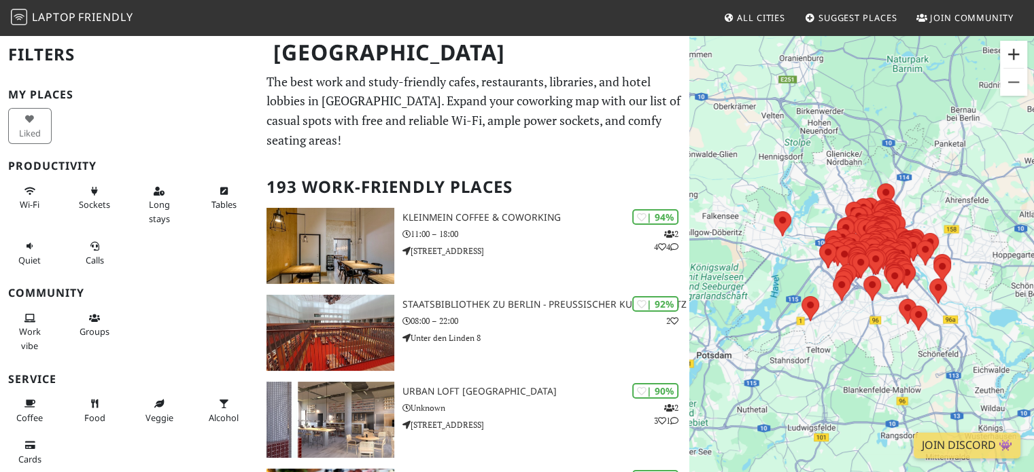
click at [1010, 58] on button "Vergrößern" at bounding box center [1013, 54] width 27 height 27
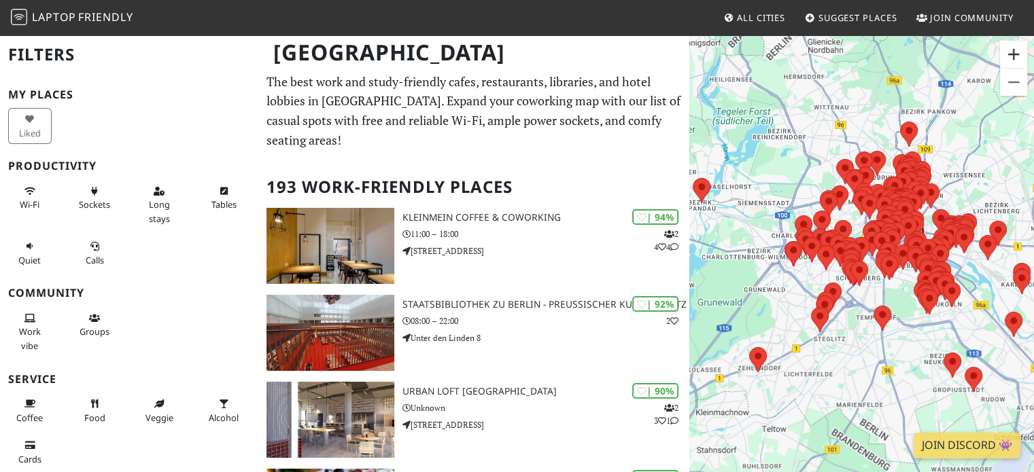
click at [1010, 58] on button "Vergrößern" at bounding box center [1013, 54] width 27 height 27
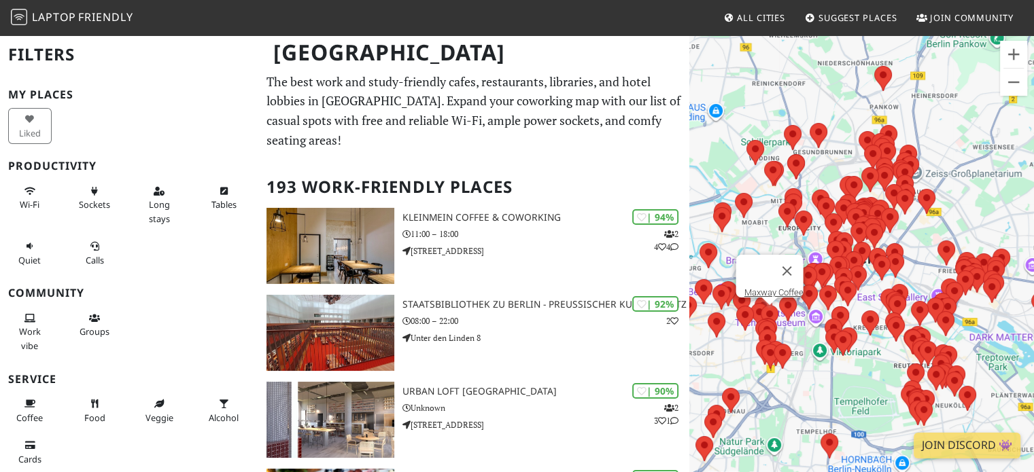
drag, startPoint x: 985, startPoint y: 173, endPoint x: 772, endPoint y: 312, distance: 254.5
click at [772, 312] on div "Um von einem Element zum anderen zu gelangen, drückst du die Pfeiltasten entspr…" at bounding box center [861, 270] width 345 height 472
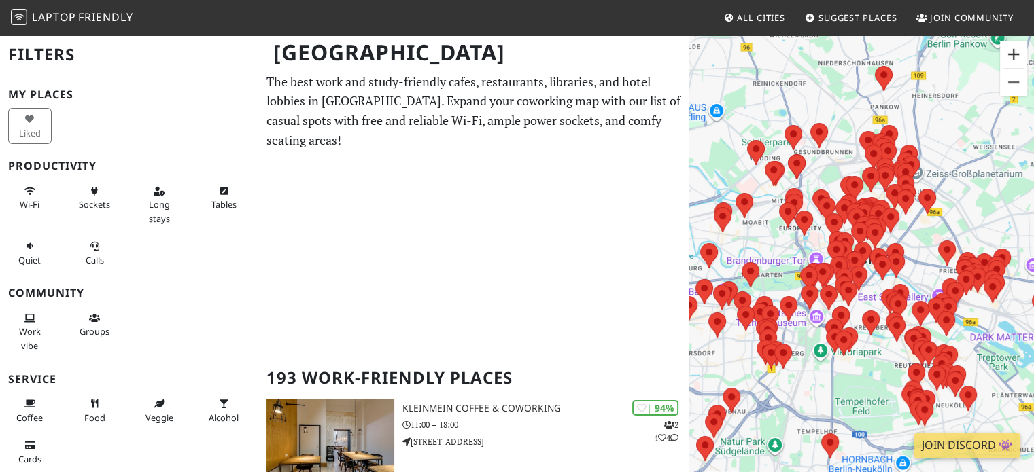
click at [1019, 57] on button "Vergrößern" at bounding box center [1013, 54] width 27 height 27
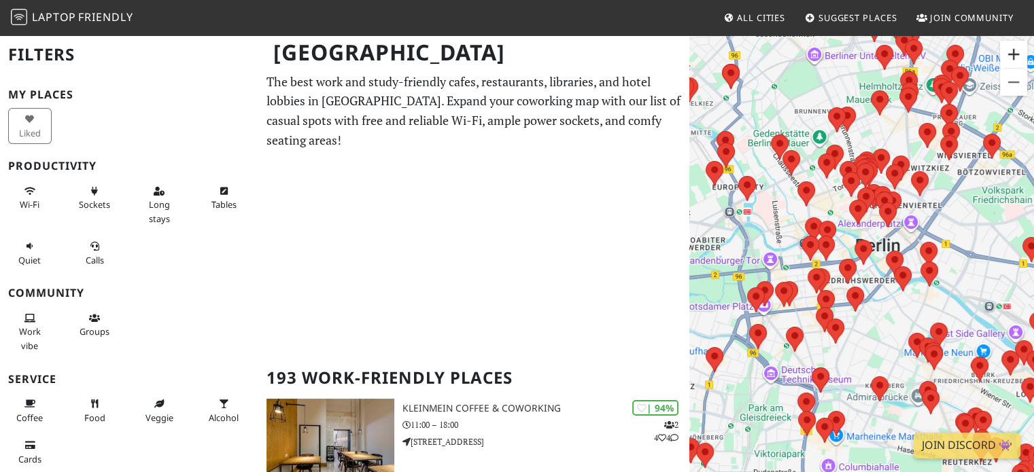
click at [1019, 57] on button "Vergrößern" at bounding box center [1013, 54] width 27 height 27
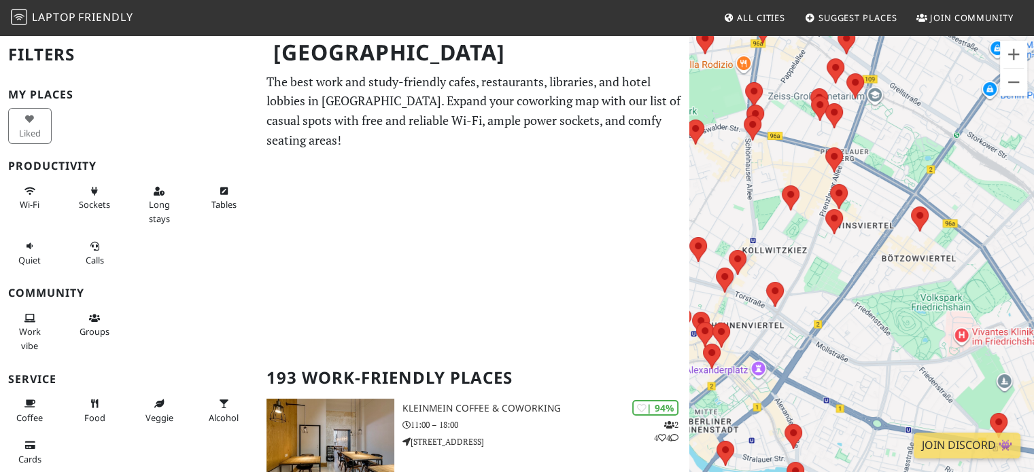
drag, startPoint x: 1011, startPoint y: 174, endPoint x: 807, endPoint y: 387, distance: 295.1
click at [807, 387] on div "Um von einem Element zum anderen zu gelangen, drückst du die Pfeiltasten entspr…" at bounding box center [861, 270] width 345 height 472
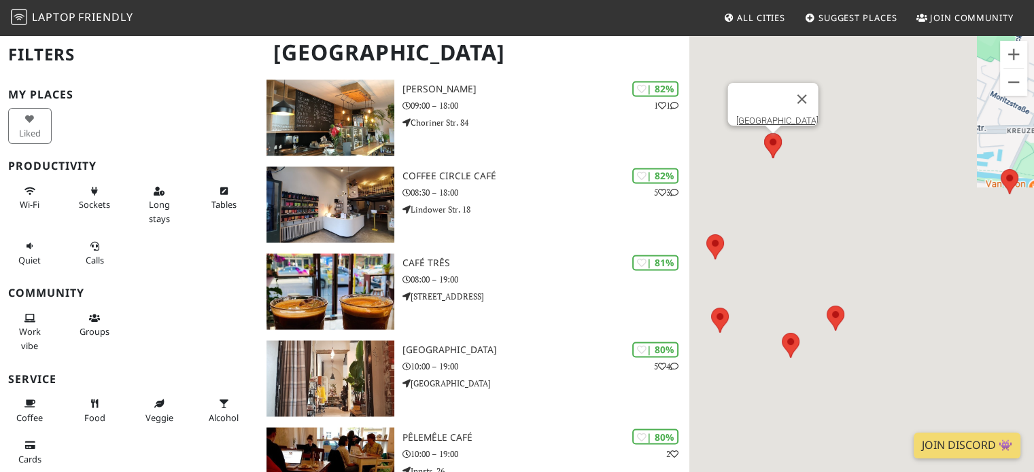
scroll to position [2145, 0]
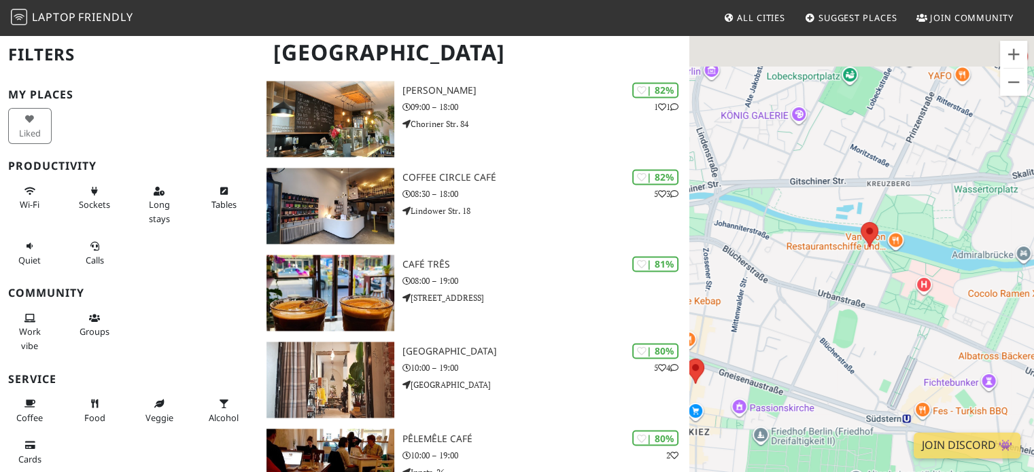
drag, startPoint x: 934, startPoint y: 217, endPoint x: 716, endPoint y: 301, distance: 234.2
click at [716, 301] on div "Um von einem Element zum anderen zu gelangen, drückst du die Pfeiltasten entspr…" at bounding box center [861, 270] width 345 height 472
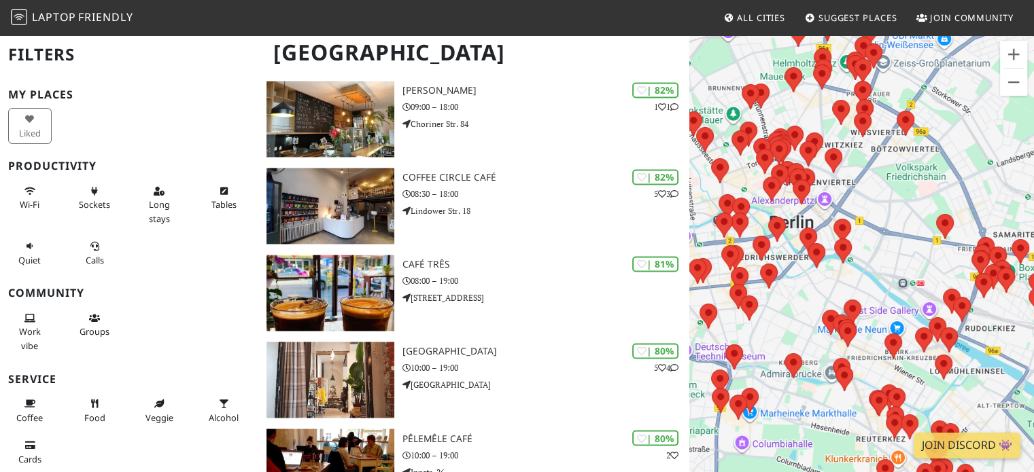
click at [878, 275] on div "Um von einem Element zum anderen zu gelangen, drückst du die Pfeiltasten entspr…" at bounding box center [861, 270] width 345 height 472
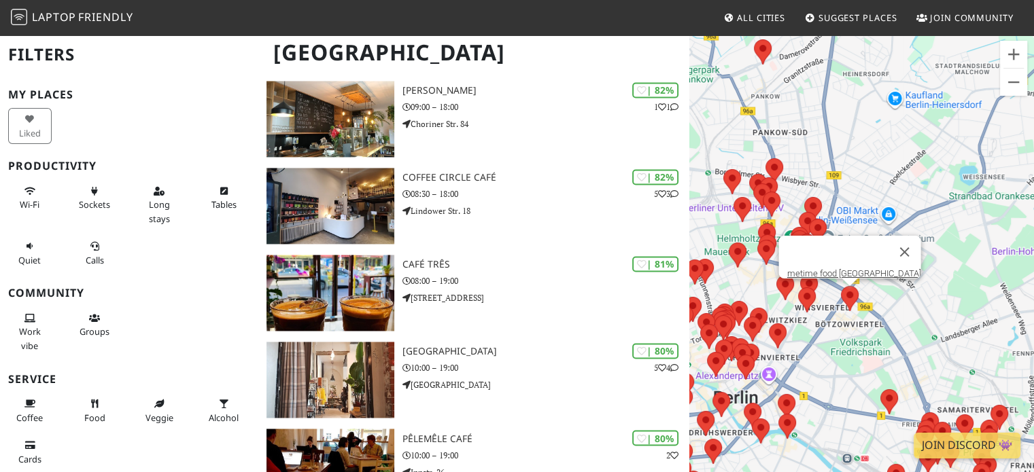
click at [858, 295] on img at bounding box center [849, 299] width 29 height 36
click at [888, 251] on button "Schließen" at bounding box center [904, 252] width 33 height 33
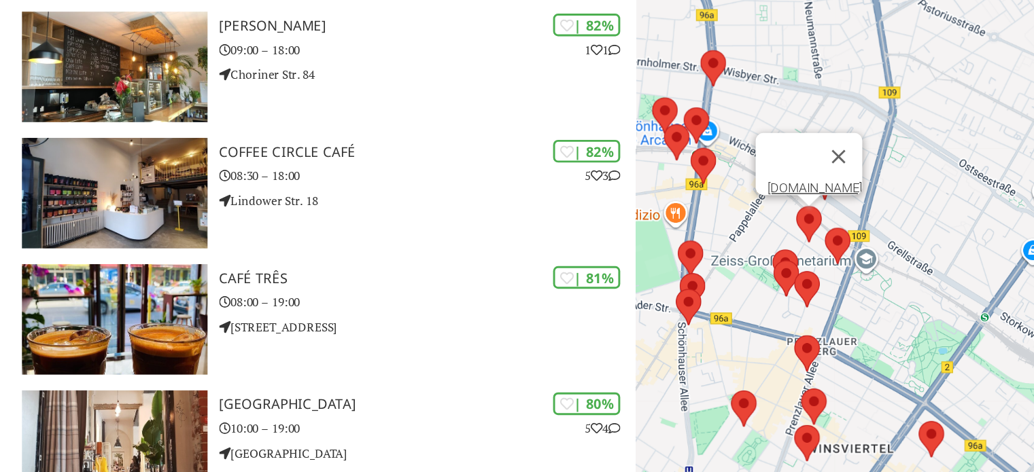
click at [808, 225] on img at bounding box center [808, 227] width 29 height 36
click at [799, 197] on link "KAFFEE.BAR" at bounding box center [811, 202] width 65 height 10
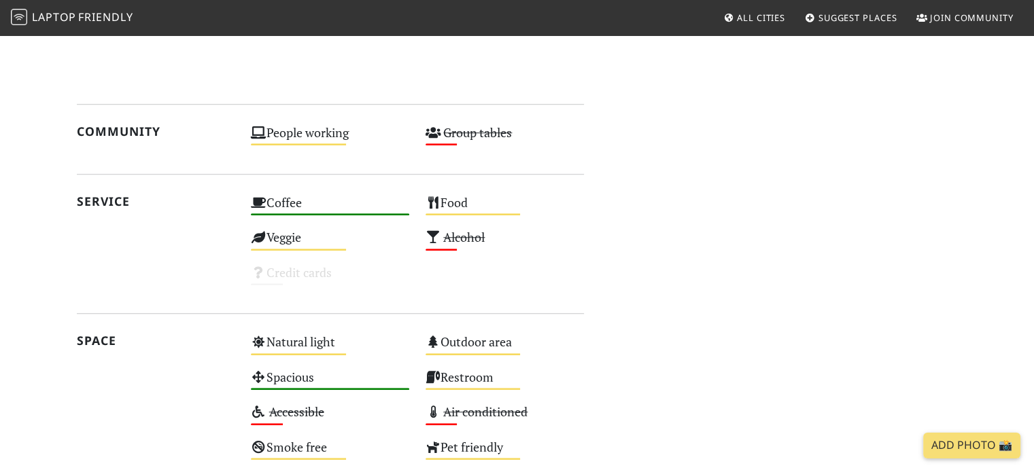
scroll to position [1192, 0]
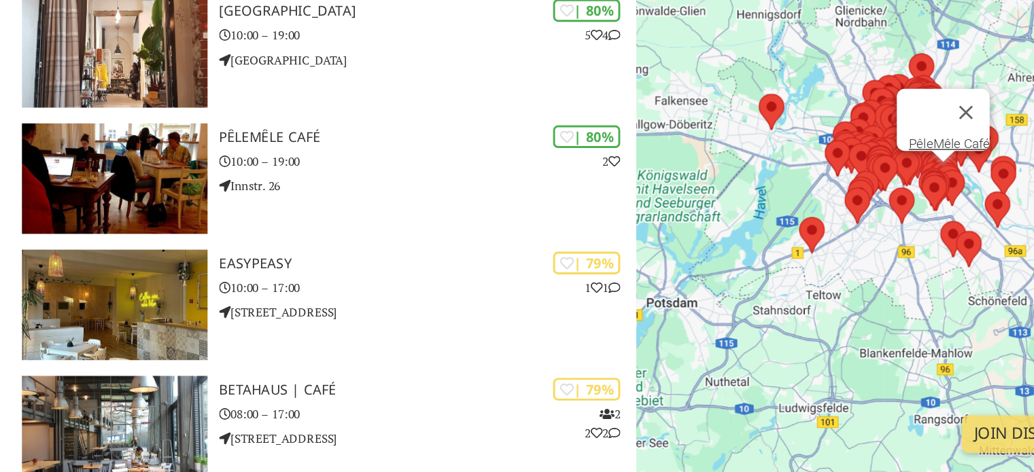
scroll to position [2341, 0]
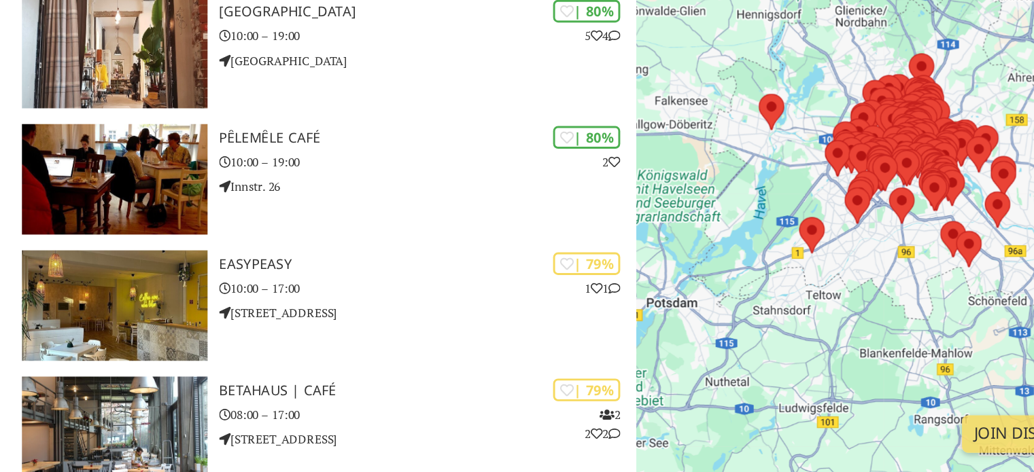
click at [909, 198] on div "Um von einem Element zum anderen zu gelangen, drückst du die Pfeiltasten entspr…" at bounding box center [861, 270] width 345 height 472
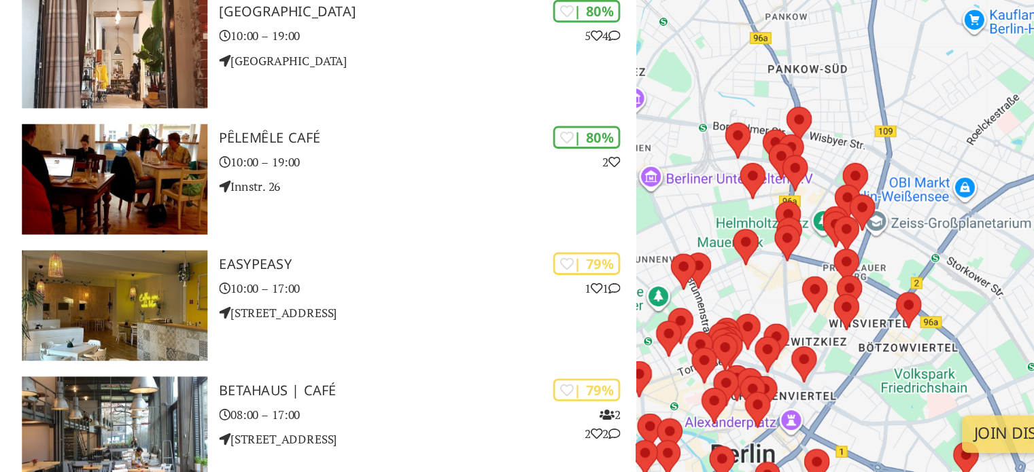
drag, startPoint x: 815, startPoint y: 335, endPoint x: 815, endPoint y: 233, distance: 101.9
click at [815, 233] on div "Um von einem Element zum anderen zu gelangen, drückst du die Pfeiltasten entspr…" at bounding box center [861, 270] width 345 height 472
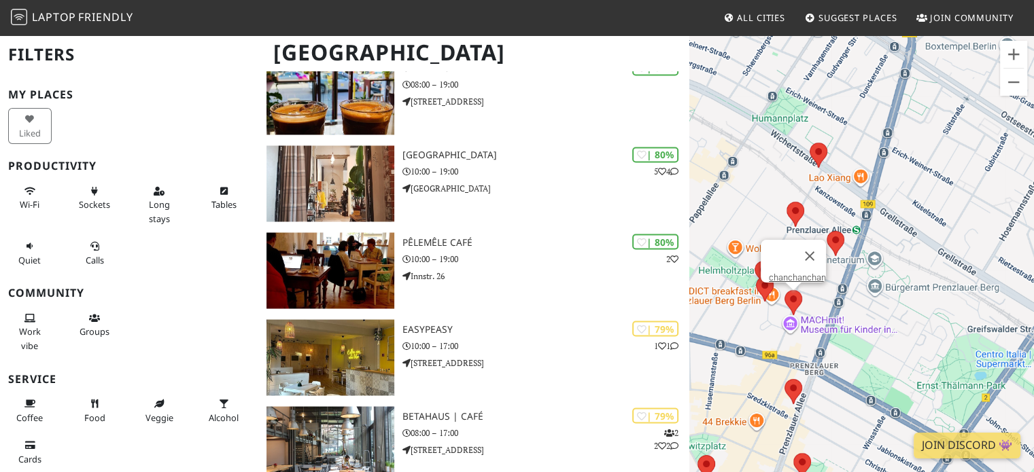
click at [792, 305] on img at bounding box center [793, 303] width 29 height 36
click at [762, 292] on img at bounding box center [764, 289] width 29 height 36
click at [772, 287] on div "Um von einem Element zum anderen zu gelangen, drückst du die Pfeiltasten entspr…" at bounding box center [861, 270] width 345 height 472
drag, startPoint x: 758, startPoint y: 366, endPoint x: 748, endPoint y: 374, distance: 13.5
click at [869, 265] on div "Um von einem Element zum anderen zu gelangen, drückst du die Pfeiltasten entspr…" at bounding box center [861, 270] width 345 height 472
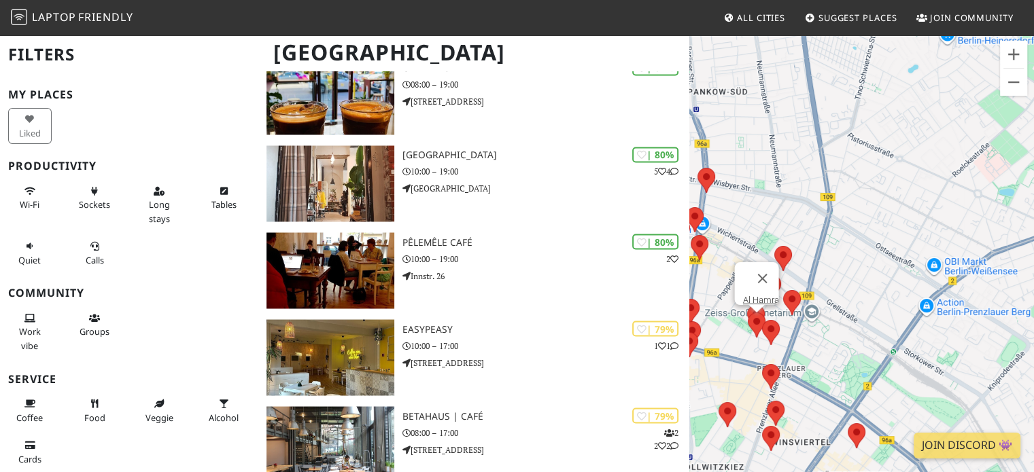
drag, startPoint x: 748, startPoint y: 374, endPoint x: 767, endPoint y: 374, distance: 19.0
click at [790, 319] on div "Um von einem Element zum anderen zu gelangen, drückst du die Pfeiltasten entspr…" at bounding box center [861, 270] width 345 height 472
click at [770, 378] on img at bounding box center [770, 377] width 29 height 36
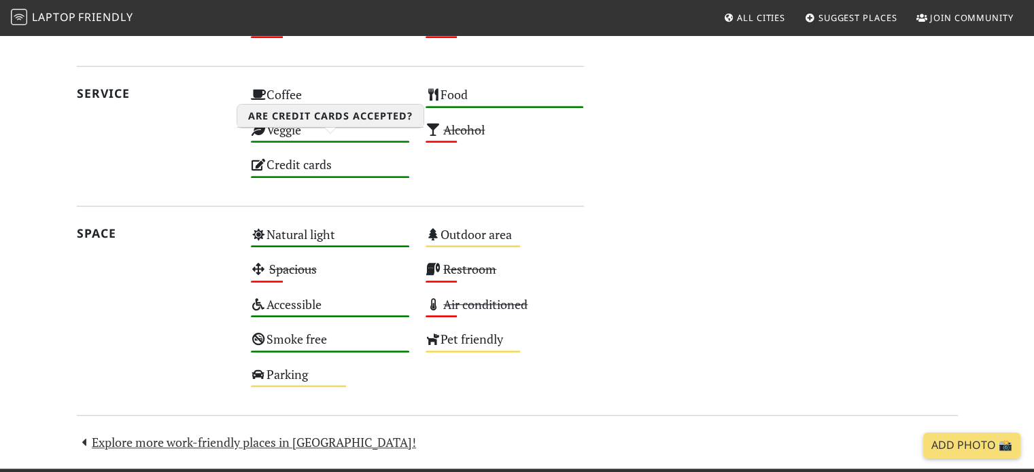
scroll to position [848, 0]
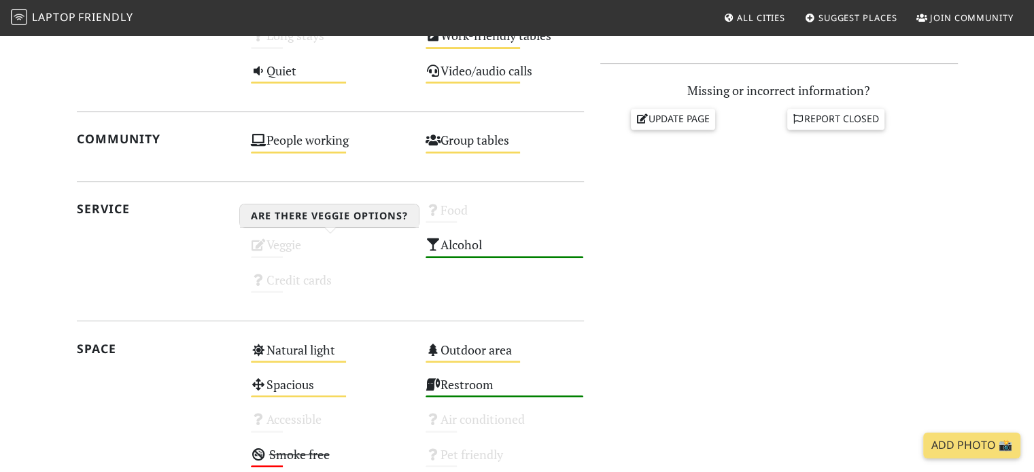
scroll to position [483, 0]
